Goal: Task Accomplishment & Management: Use online tool/utility

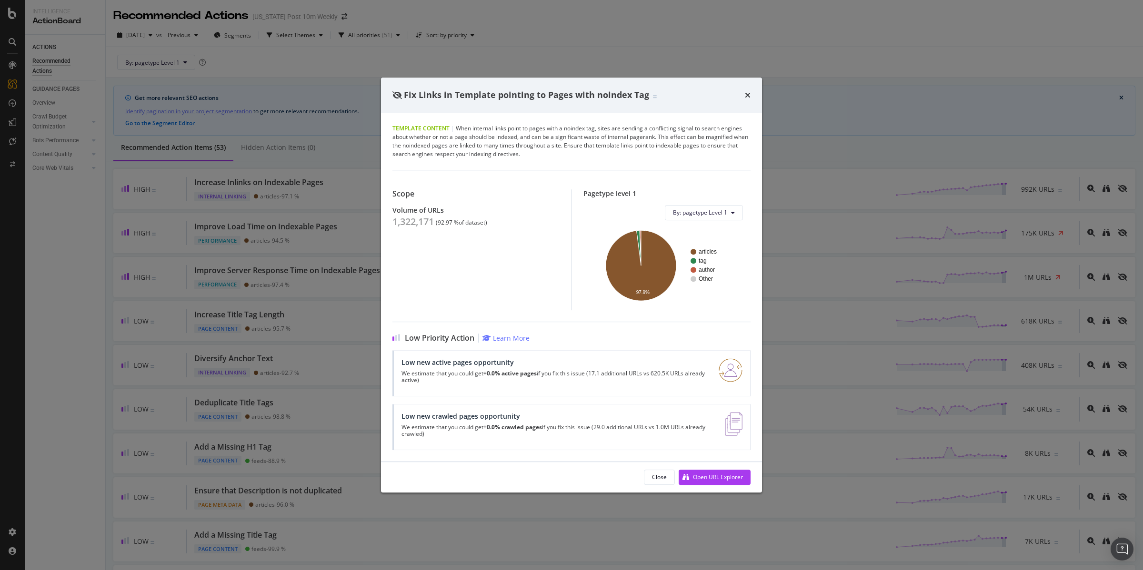
scroll to position [575, 0]
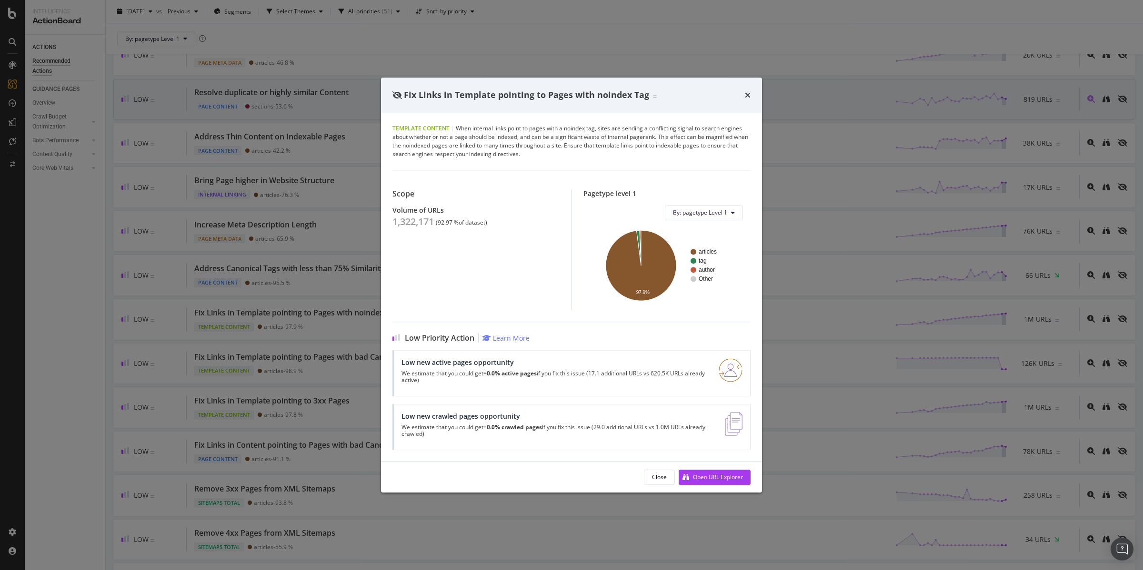
click at [747, 94] on icon "times" at bounding box center [748, 95] width 6 height 8
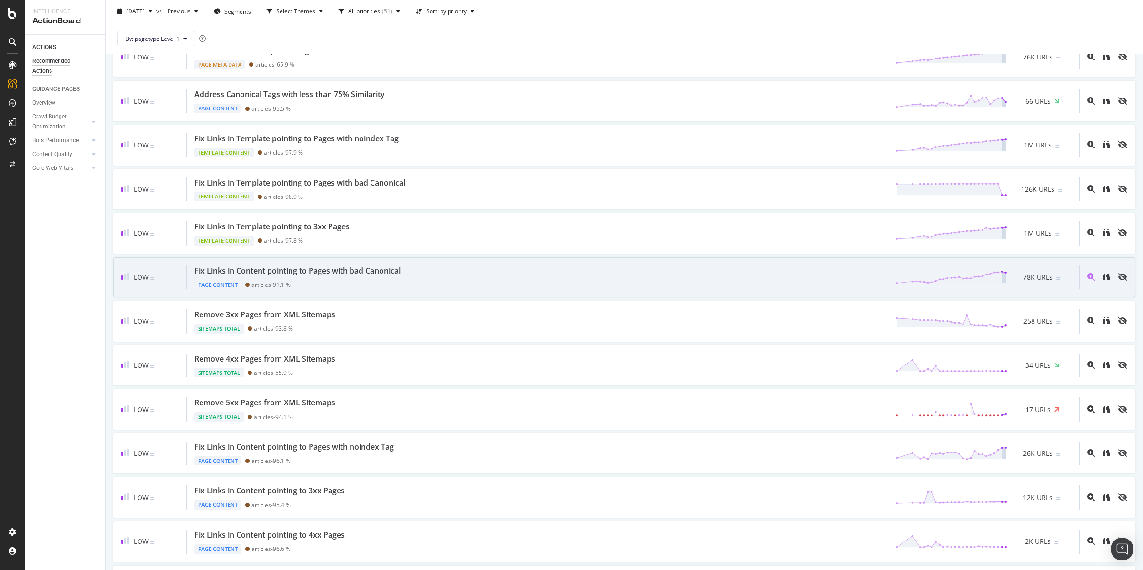
scroll to position [866, 0]
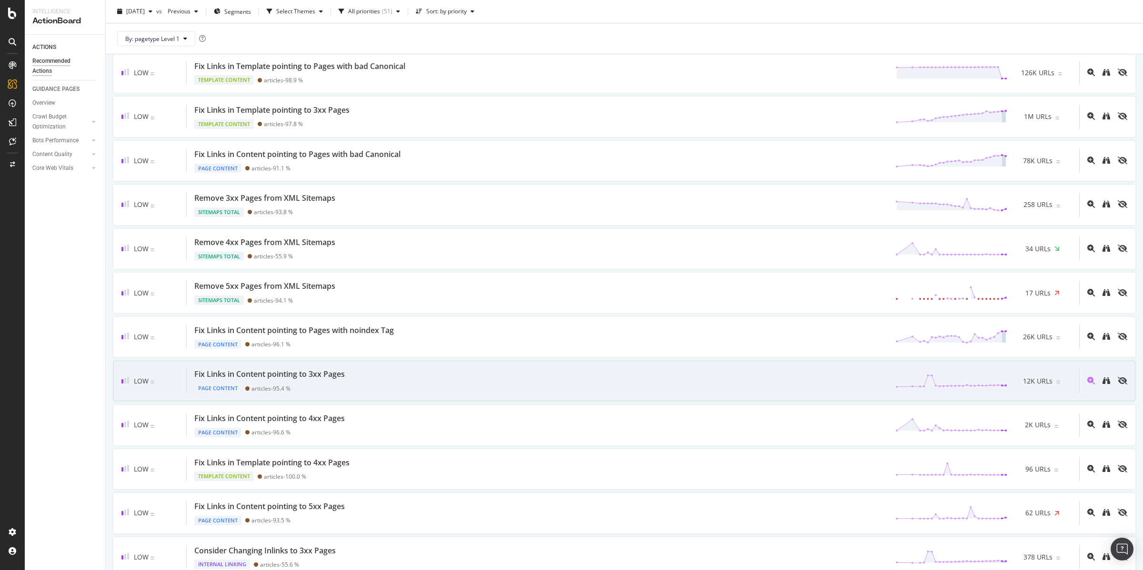
click at [307, 379] on div "Fix Links in Content pointing to 3xx Pages" at bounding box center [269, 374] width 150 height 11
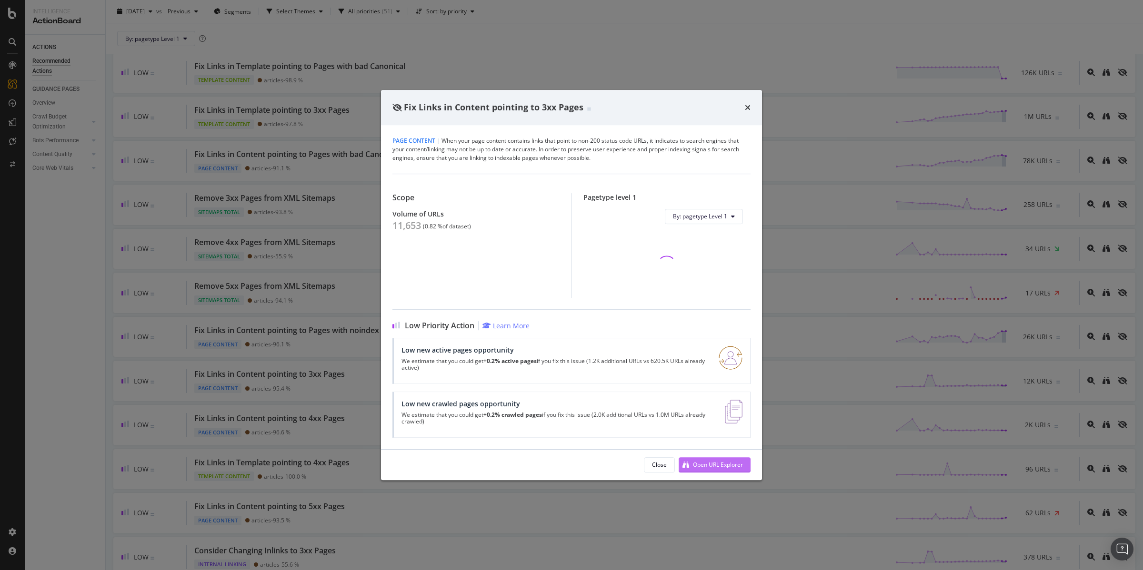
click at [699, 466] on div "Open URL Explorer" at bounding box center [718, 465] width 50 height 8
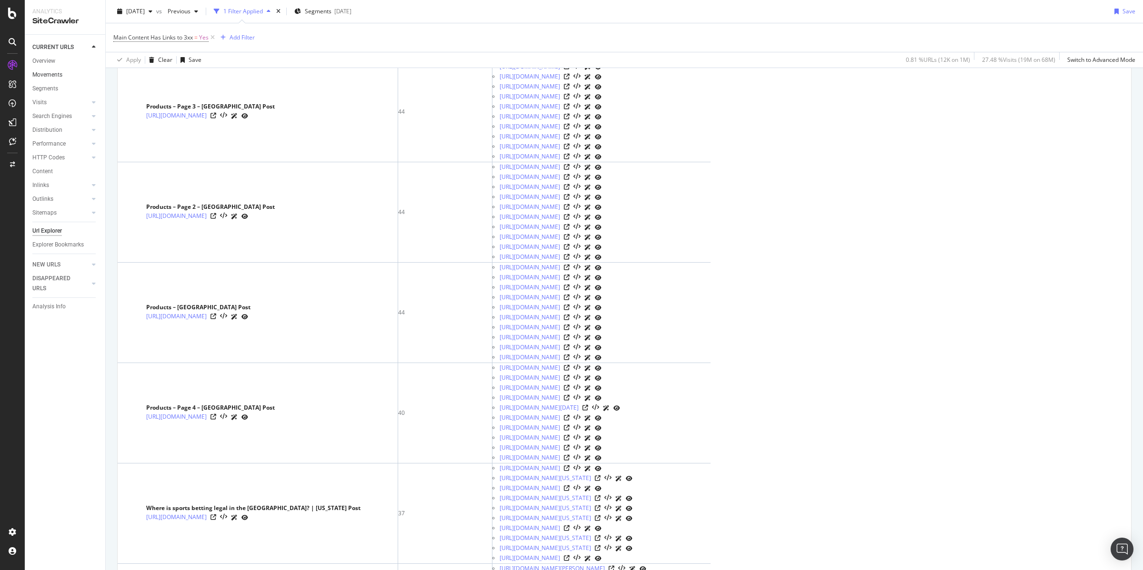
scroll to position [253, 0]
